Goal: Information Seeking & Learning: Learn about a topic

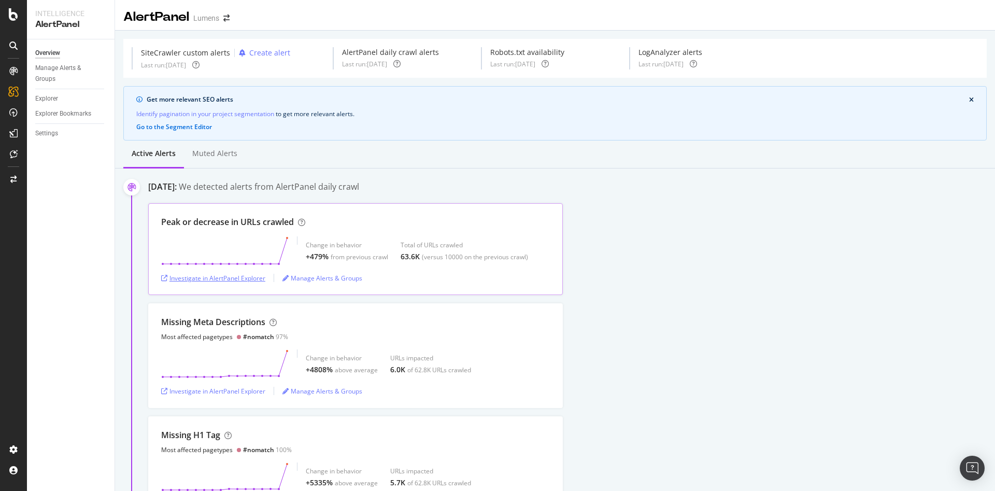
click at [214, 274] on div "Investigate in AlertPanel Explorer" at bounding box center [213, 278] width 104 height 9
click at [226, 276] on div "Investigate in AlertPanel Explorer" at bounding box center [213, 278] width 104 height 9
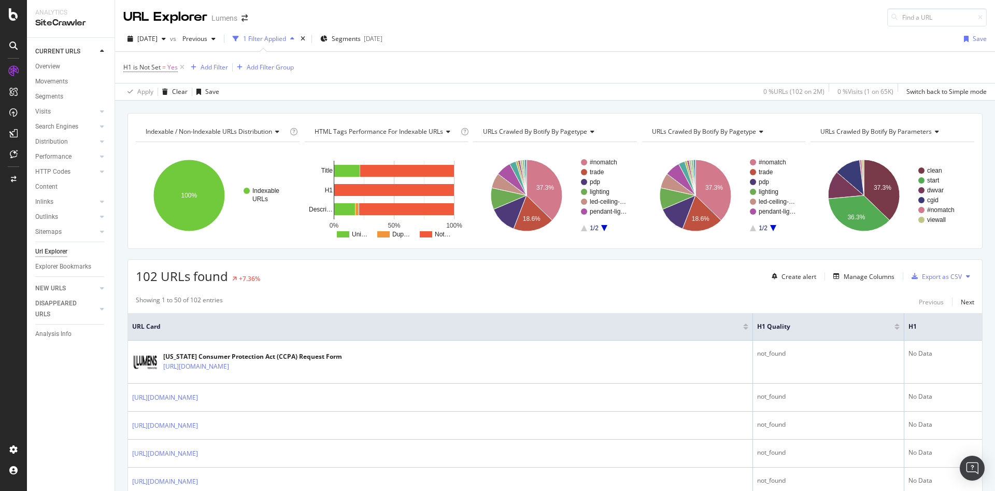
scroll to position [1571, 0]
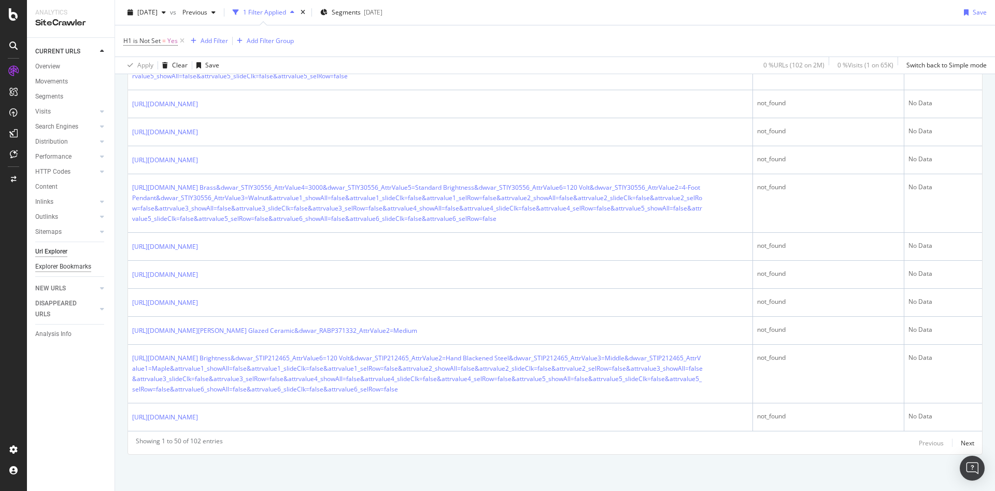
click at [48, 268] on div "Explorer Bookmarks" at bounding box center [63, 266] width 56 height 11
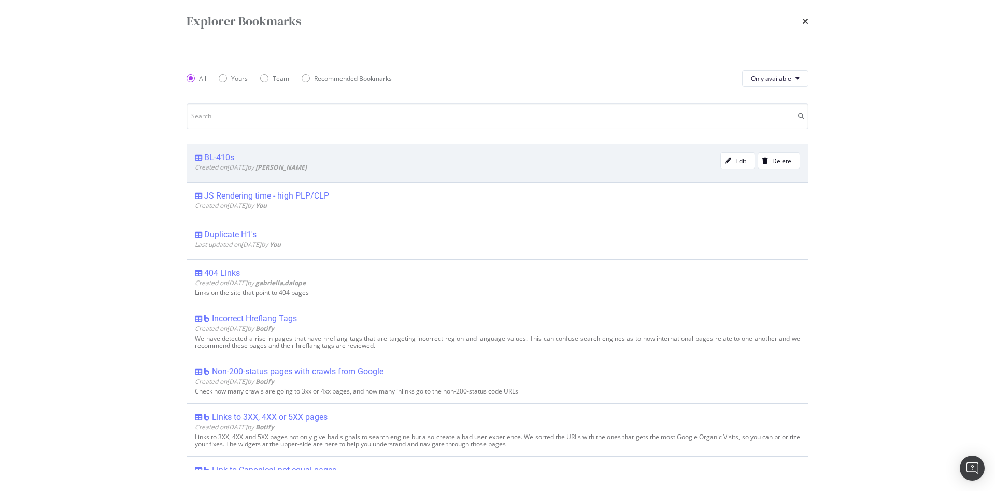
click at [224, 155] on div "BL-410s" at bounding box center [219, 157] width 30 height 10
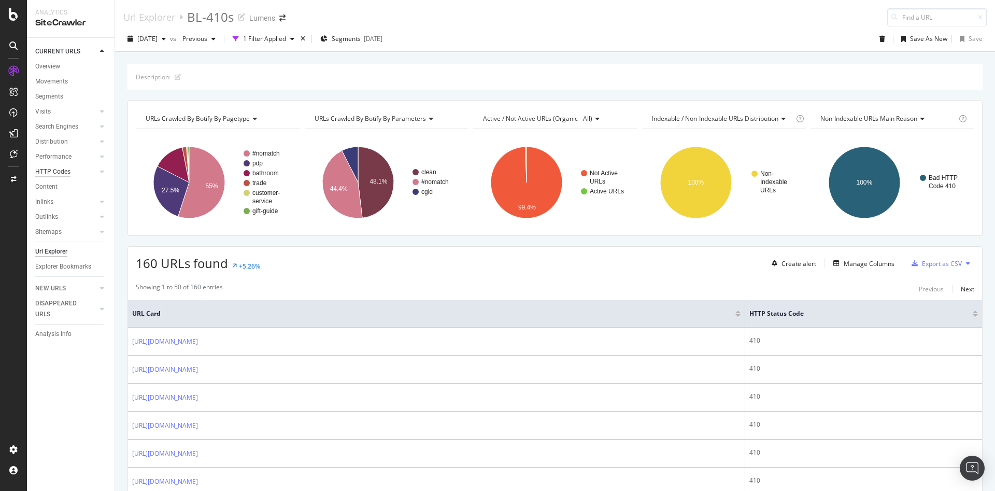
click at [48, 171] on div "HTTP Codes" at bounding box center [52, 171] width 35 height 11
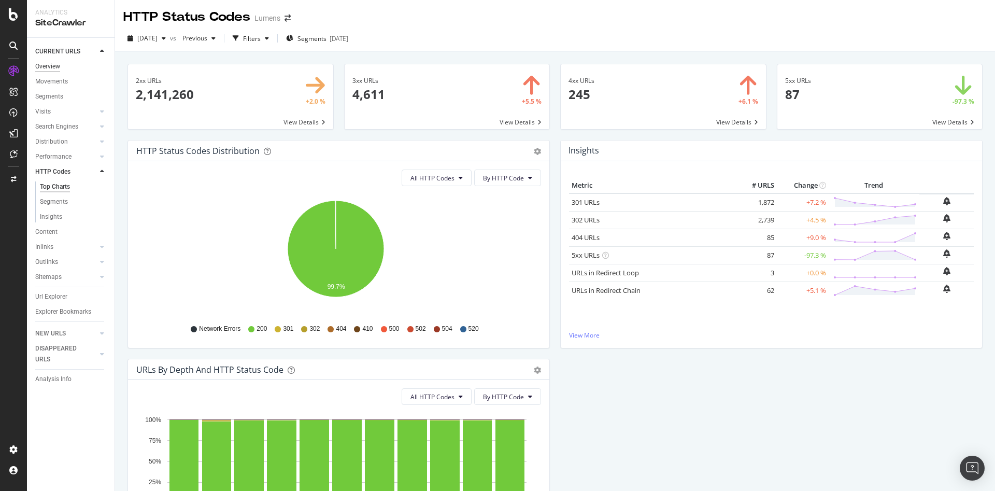
click at [54, 66] on div "Overview" at bounding box center [47, 66] width 25 height 11
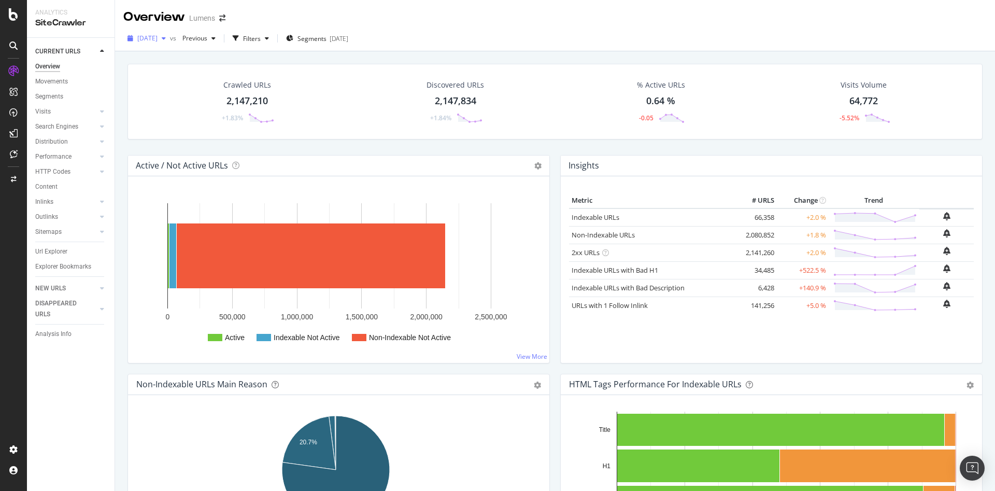
click at [157, 35] on span "[DATE]" at bounding box center [147, 38] width 20 height 9
click at [166, 73] on div "2025 Aug. 22nd" at bounding box center [165, 75] width 55 height 9
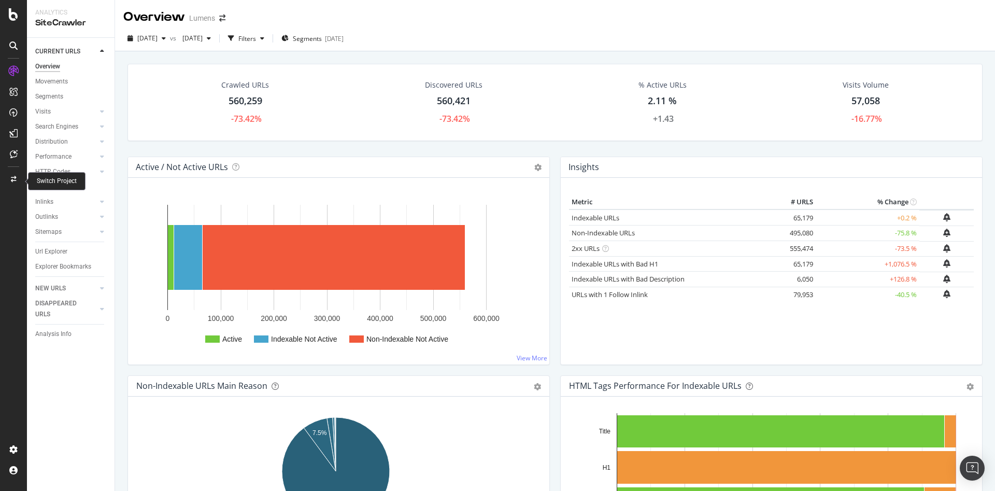
click at [15, 174] on div at bounding box center [13, 179] width 25 height 17
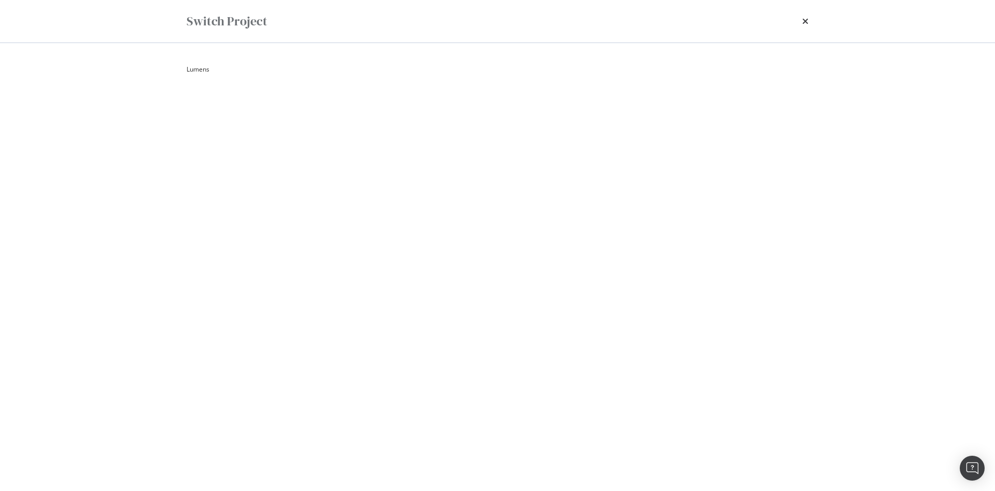
click at [178, 67] on div "Lumens Parameter Block (CGID, DWVAR, ATTRVALUE) Ad-Hoc Project Parameter Block …" at bounding box center [497, 267] width 663 height 448
click at [181, 68] on div "Lumens Parameter Block (CGID, DWVAR, ATTRVALUE) Ad-Hoc Project Parameter Block …" at bounding box center [497, 267] width 663 height 448
click at [192, 69] on summary "Lumens" at bounding box center [498, 69] width 622 height 11
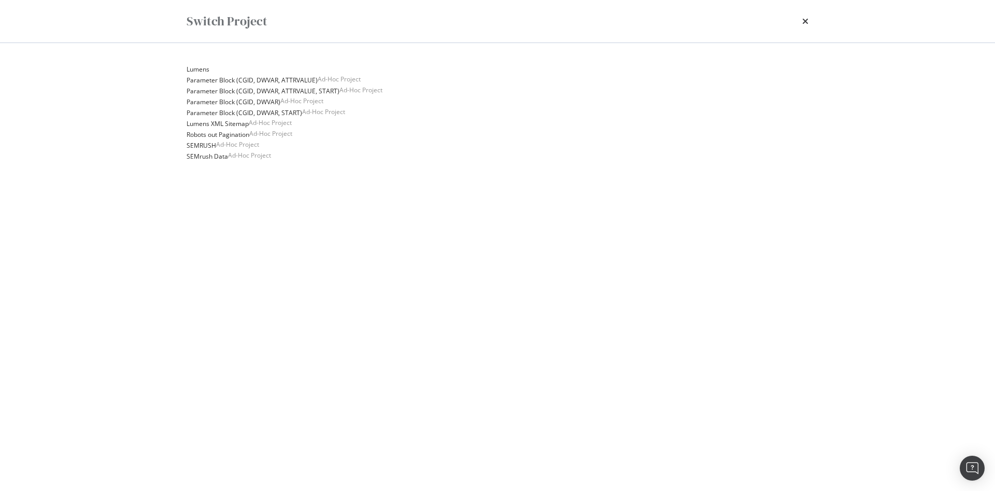
click at [236, 162] on details "Lumens Parameter Block (CGID, DWVAR, ATTRVALUE) Ad-Hoc Project Parameter Block …" at bounding box center [498, 113] width 622 height 98
click at [230, 129] on link "Lumens XML Sitemap" at bounding box center [218, 123] width 62 height 11
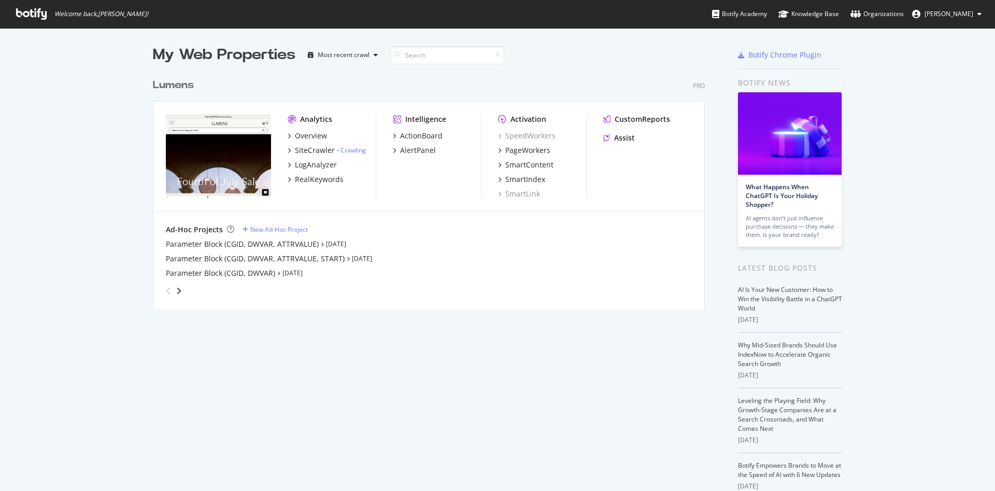
scroll to position [479, 971]
click at [297, 135] on div "Overview" at bounding box center [311, 136] width 32 height 10
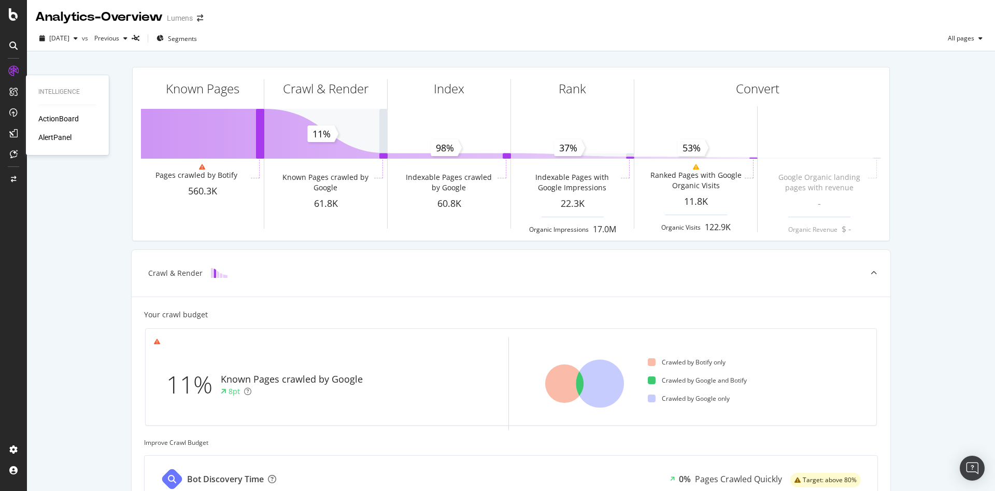
click at [51, 123] on div "ActionBoard" at bounding box center [58, 118] width 40 height 10
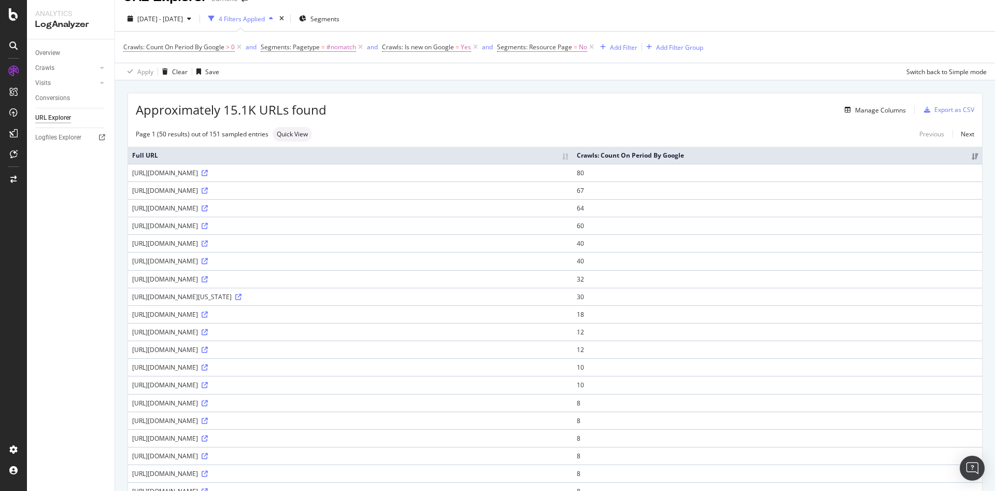
scroll to position [40, 0]
